Goal: Task Accomplishment & Management: Complete application form

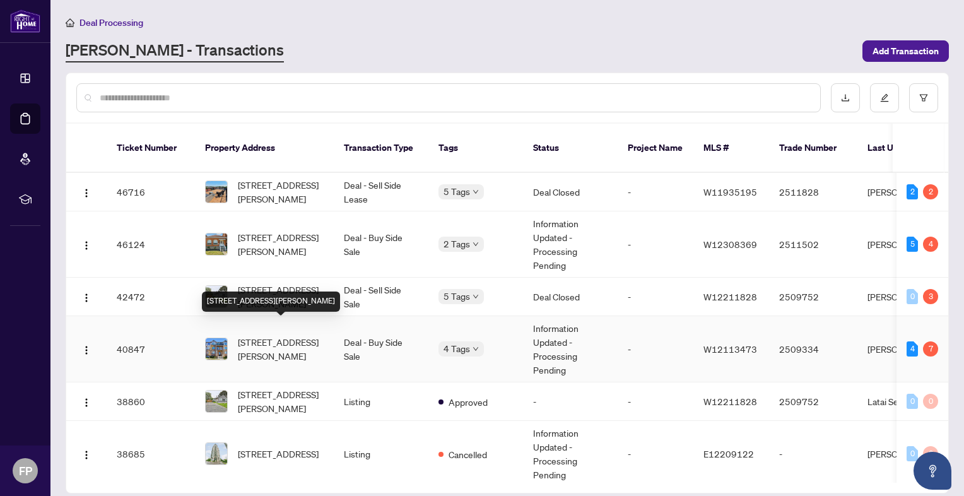
click at [317, 335] on span "[STREET_ADDRESS][PERSON_NAME]" at bounding box center [281, 349] width 86 height 28
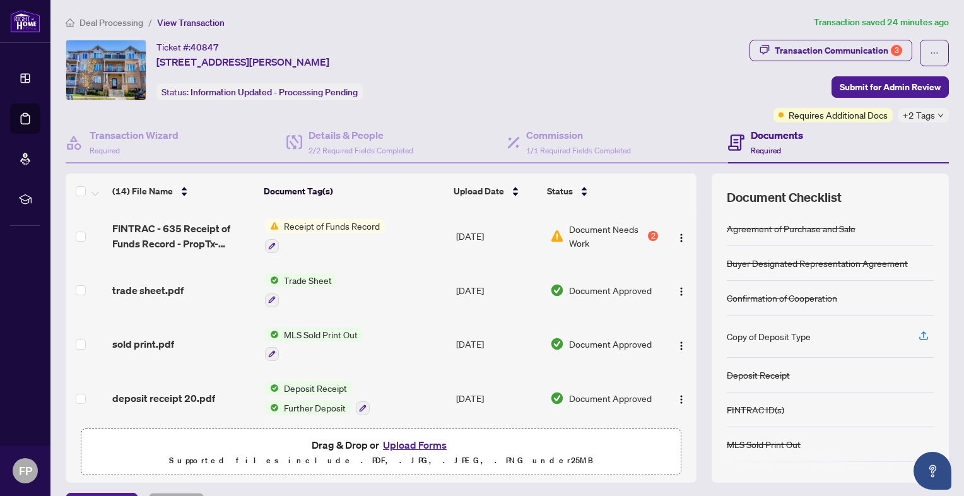
click at [580, 234] on span "Document Needs Work" at bounding box center [607, 236] width 76 height 28
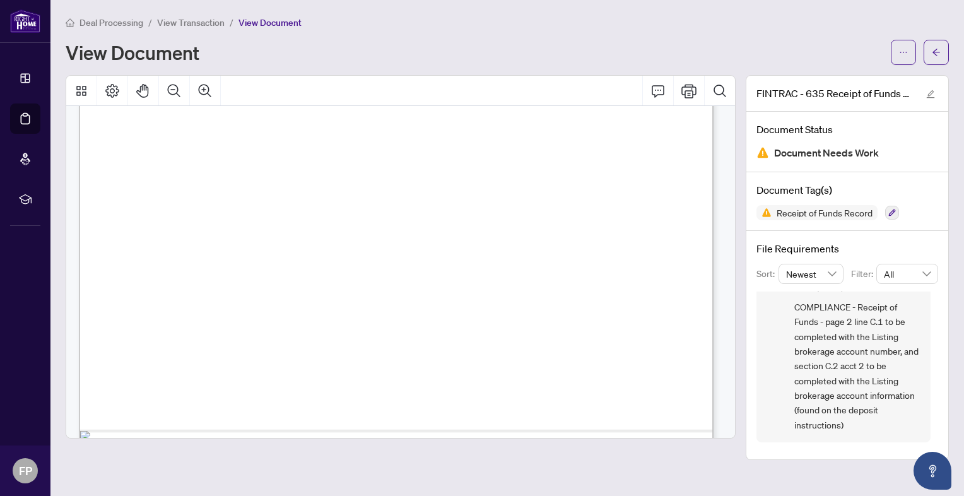
scroll to position [464, 0]
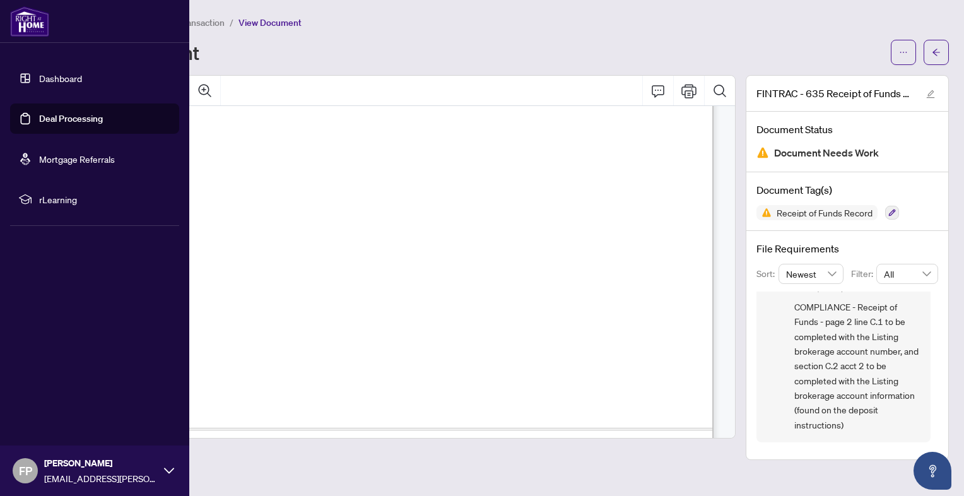
click at [25, 29] on img at bounding box center [29, 21] width 39 height 30
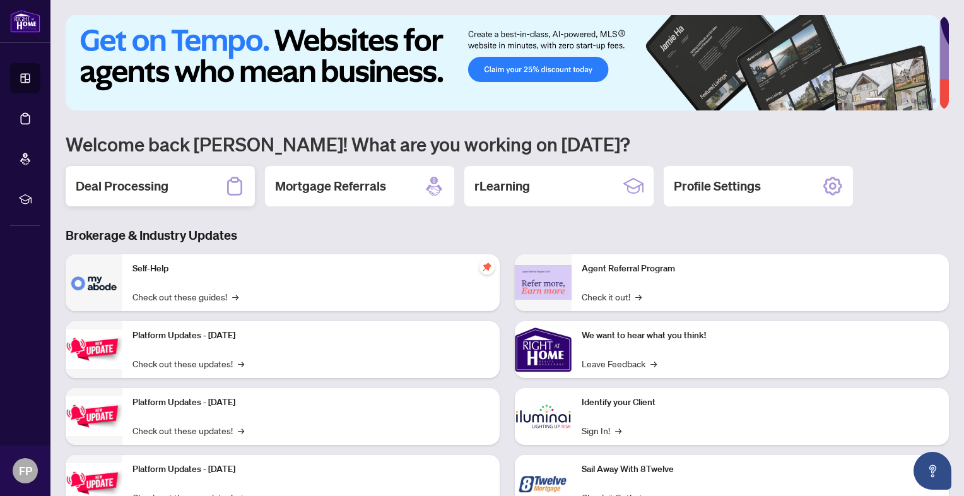
click at [207, 179] on div "Deal Processing" at bounding box center [160, 186] width 189 height 40
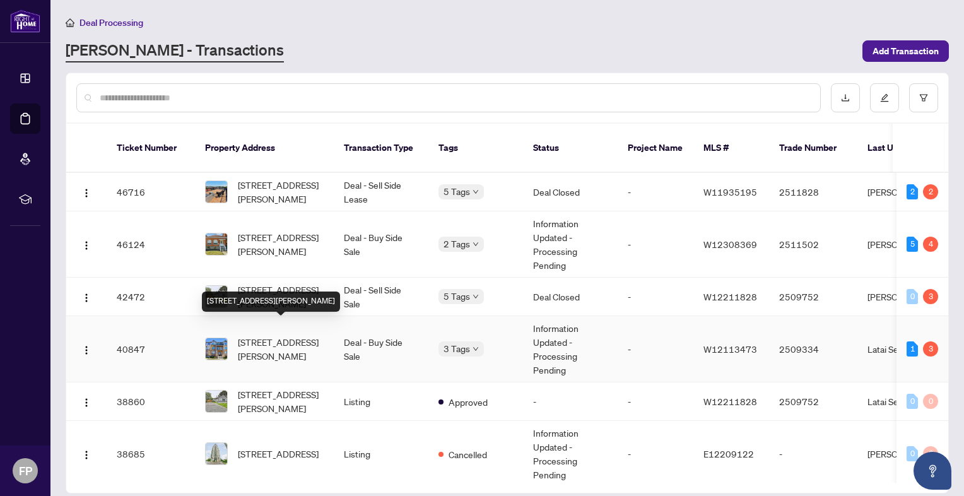
click at [310, 335] on span "[STREET_ADDRESS][PERSON_NAME]" at bounding box center [281, 349] width 86 height 28
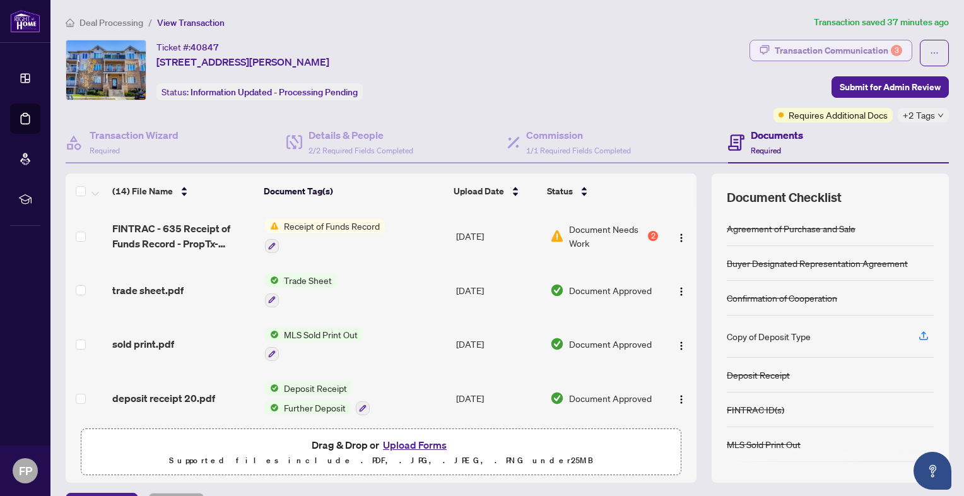
click at [804, 52] on div "Transaction Communication 3" at bounding box center [838, 50] width 127 height 20
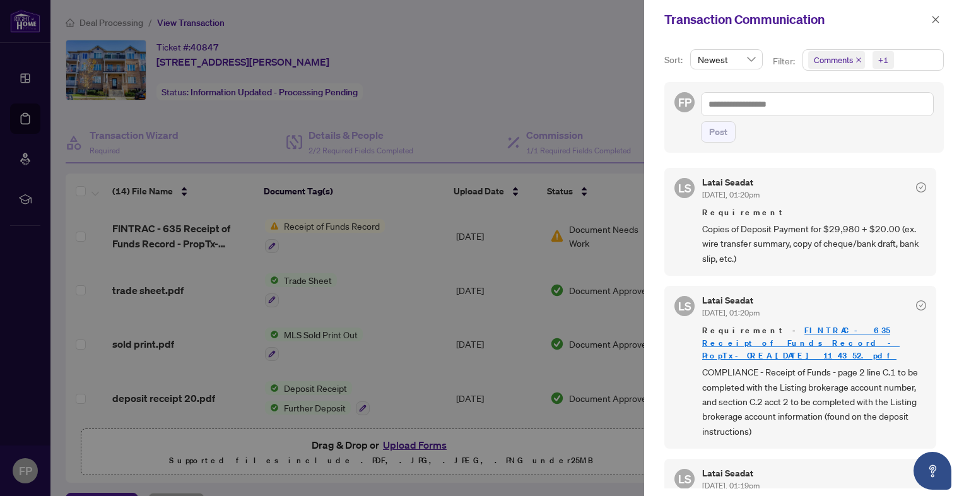
click at [186, 235] on div at bounding box center [482, 248] width 964 height 496
click at [939, 20] on icon "close" at bounding box center [935, 19] width 9 height 9
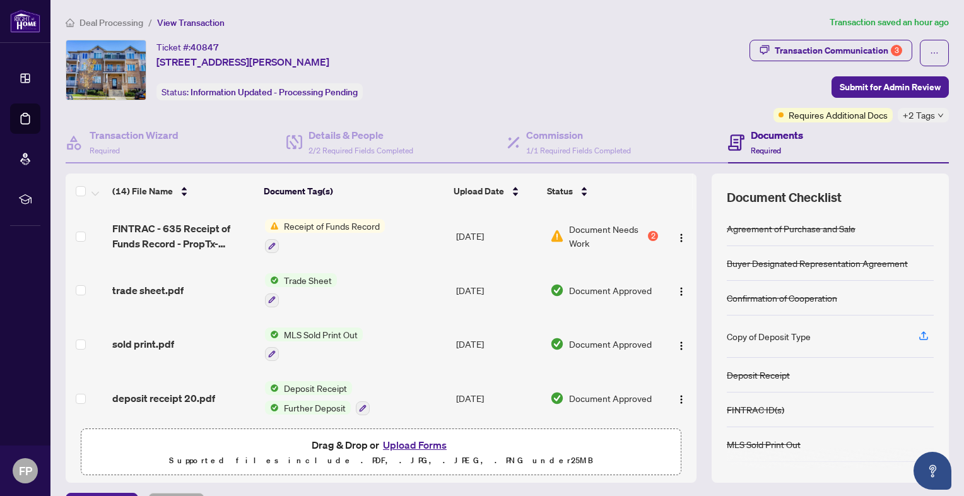
click at [419, 440] on button "Upload Forms" at bounding box center [414, 445] width 71 height 16
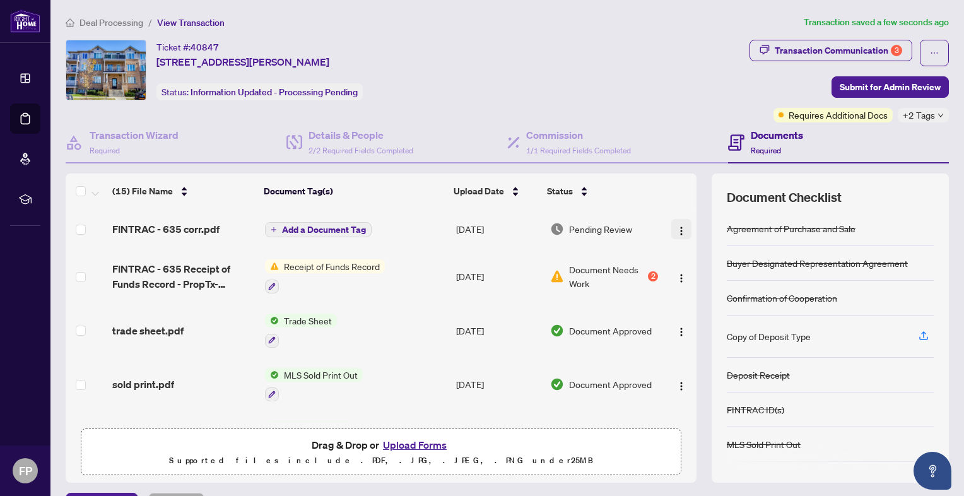
click at [676, 230] on img "button" at bounding box center [681, 231] width 10 height 10
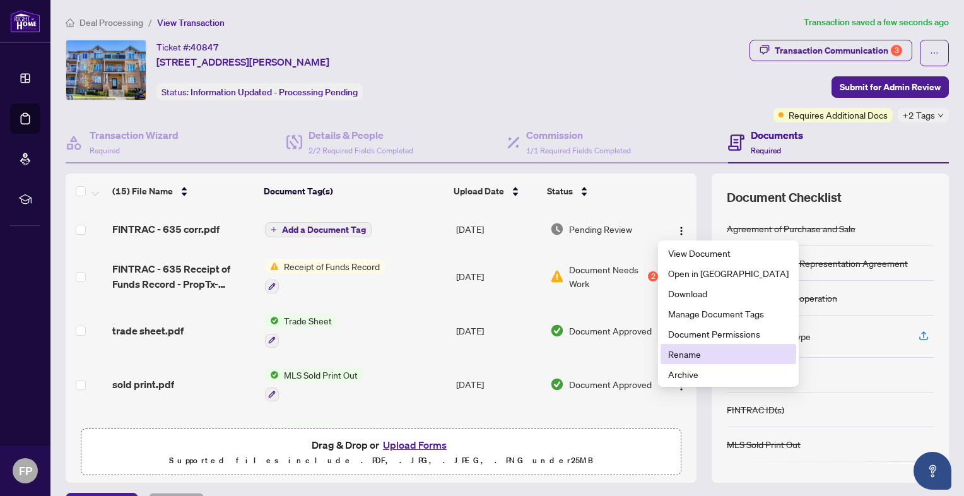
click at [686, 349] on span "Rename" at bounding box center [728, 354] width 120 height 14
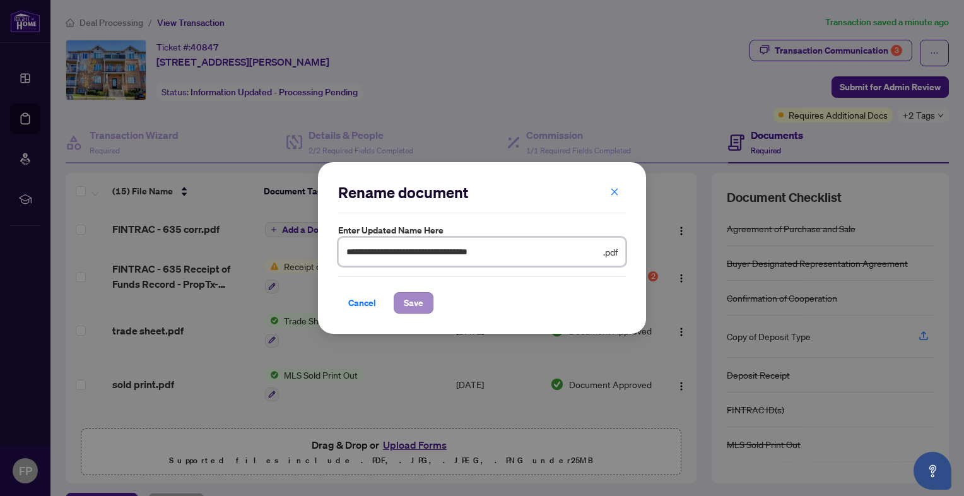
type input "**********"
click at [415, 300] on span "Save" at bounding box center [414, 303] width 20 height 20
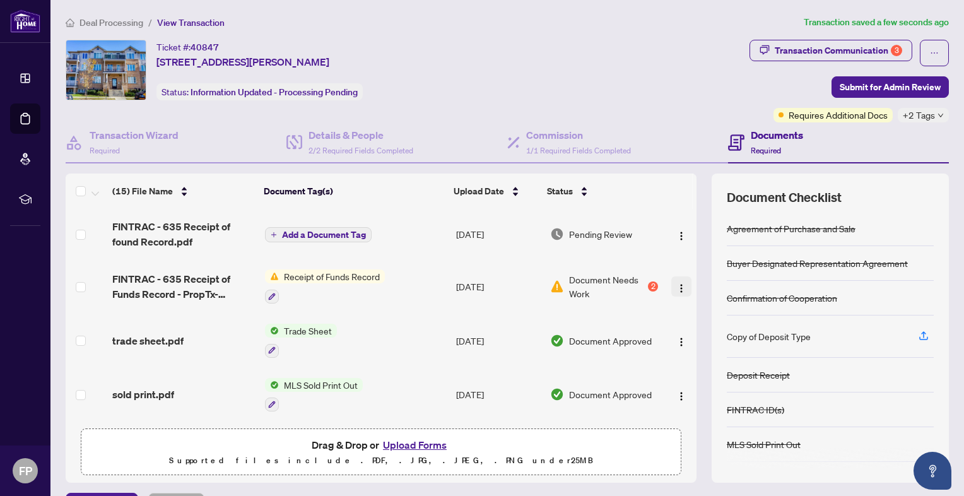
click at [676, 283] on img "button" at bounding box center [681, 288] width 10 height 10
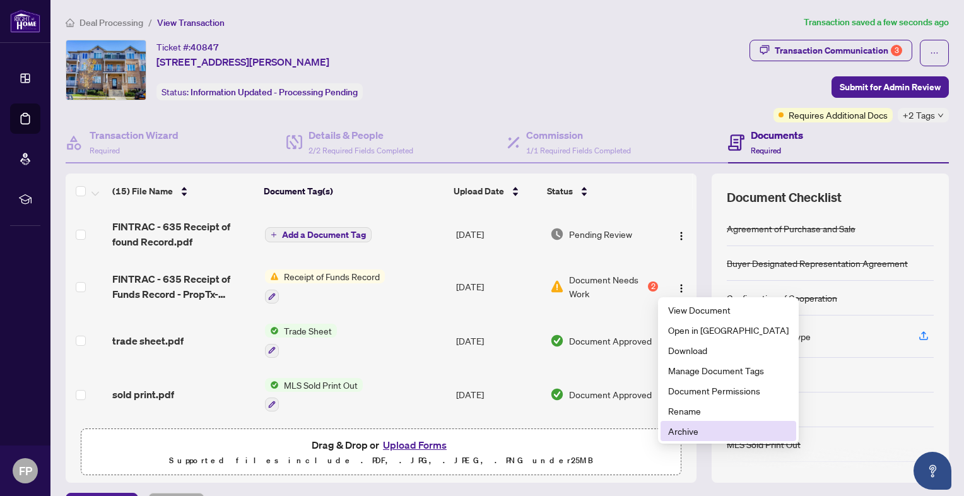
click at [684, 429] on span "Archive" at bounding box center [728, 431] width 120 height 14
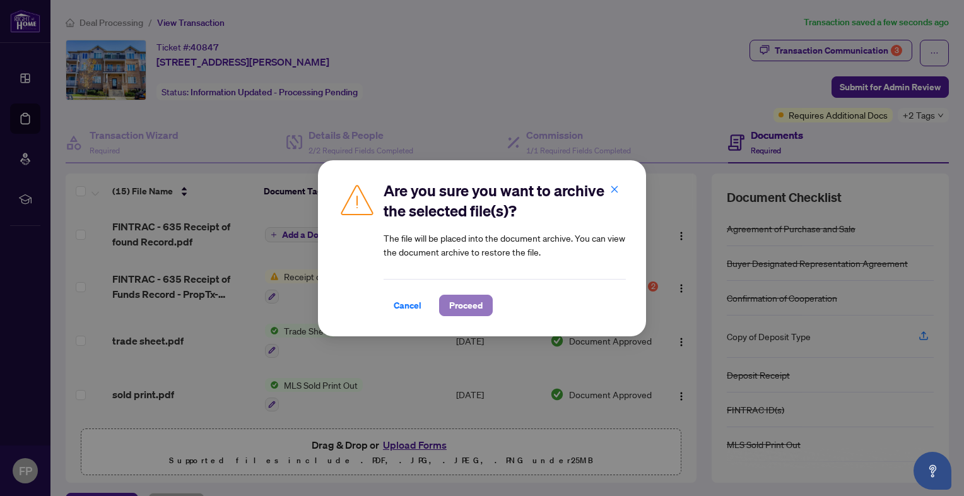
click at [463, 307] on span "Proceed" at bounding box center [465, 305] width 33 height 20
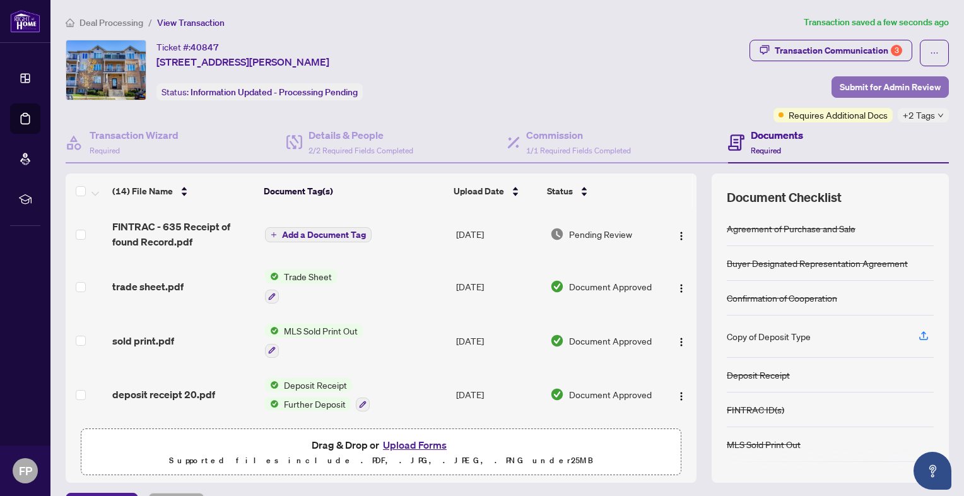
click at [878, 83] on span "Submit for Admin Review" at bounding box center [890, 87] width 101 height 20
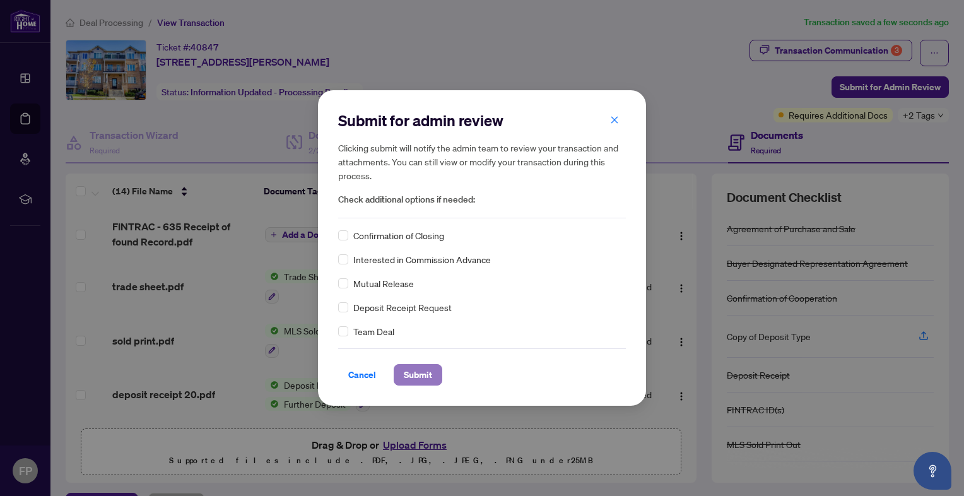
click at [425, 373] on span "Submit" at bounding box center [418, 375] width 28 height 20
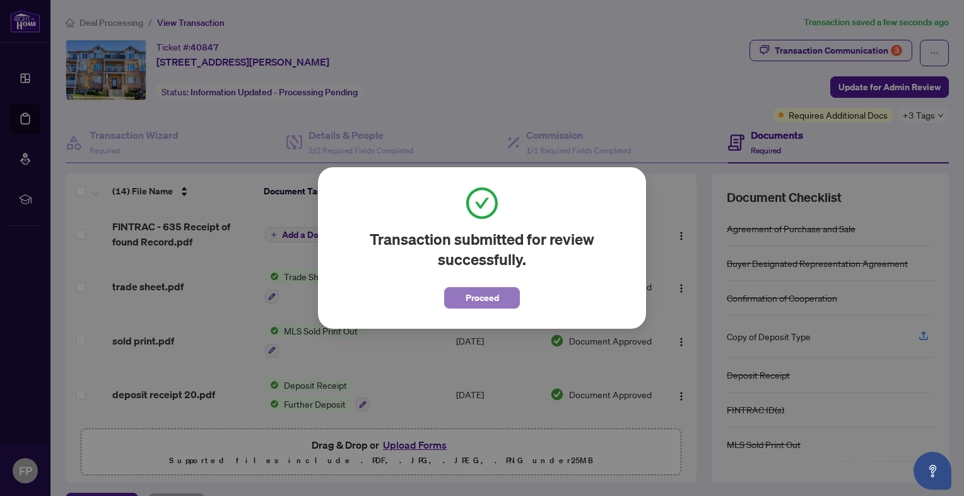
click at [482, 291] on span "Proceed" at bounding box center [482, 298] width 33 height 20
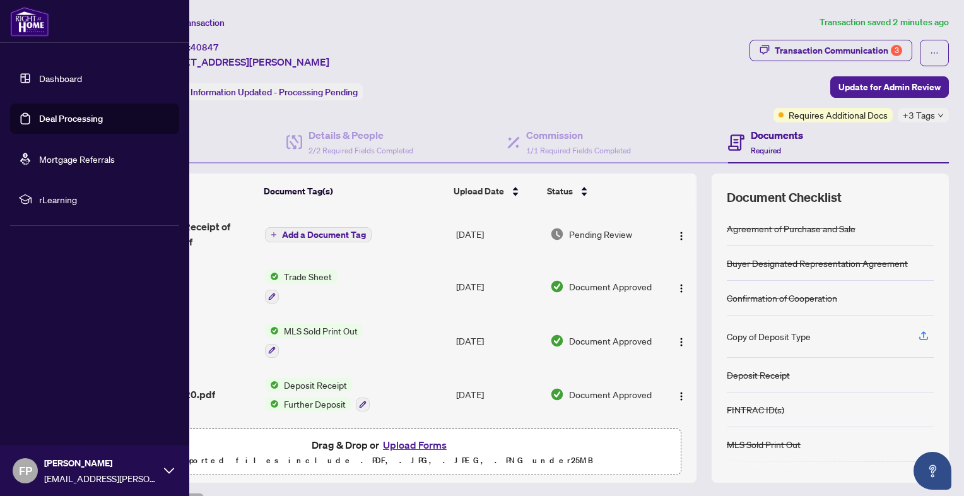
click at [20, 30] on img at bounding box center [29, 21] width 39 height 30
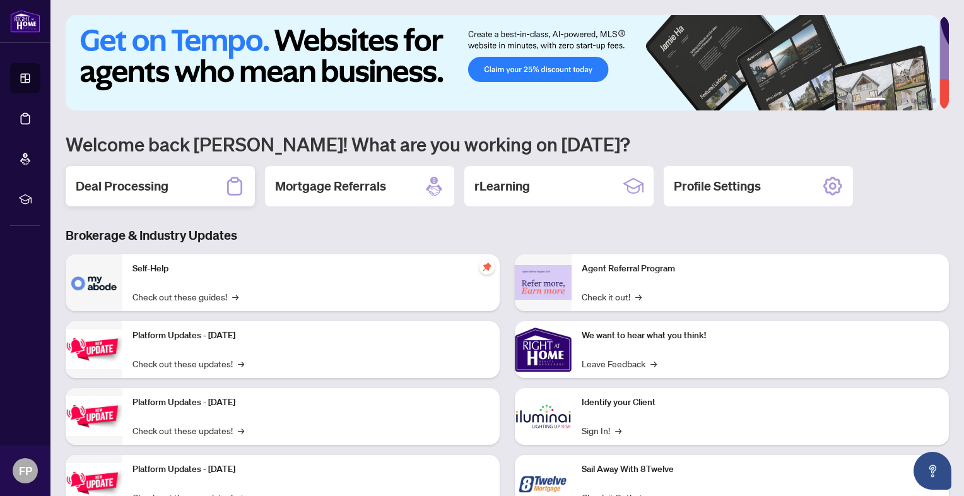
click at [115, 177] on h2 "Deal Processing" at bounding box center [122, 186] width 93 height 18
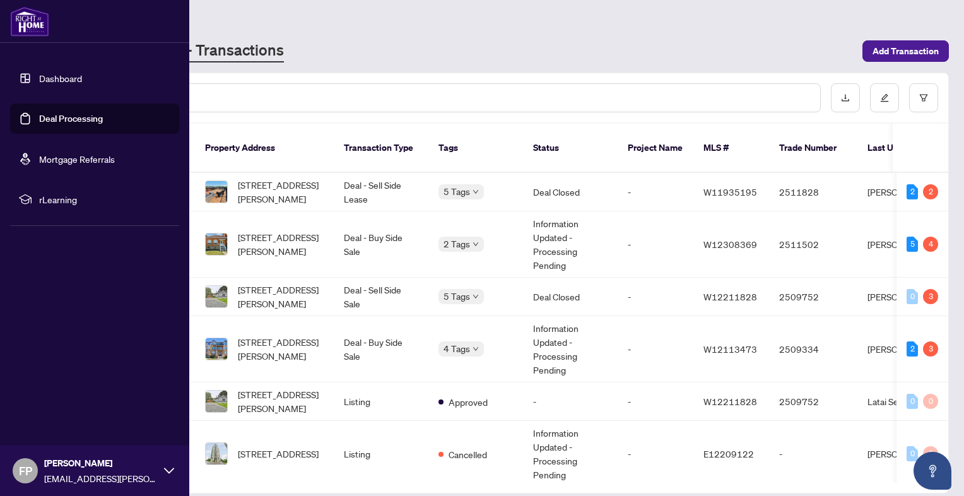
click at [25, 17] on img at bounding box center [29, 21] width 39 height 30
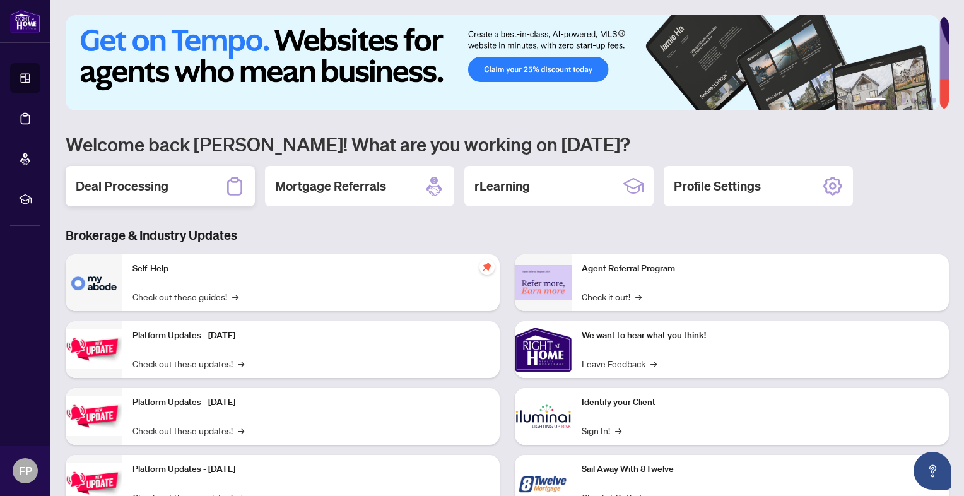
click at [144, 191] on h2 "Deal Processing" at bounding box center [122, 186] width 93 height 18
